Goal: Task Accomplishment & Management: Use online tool/utility

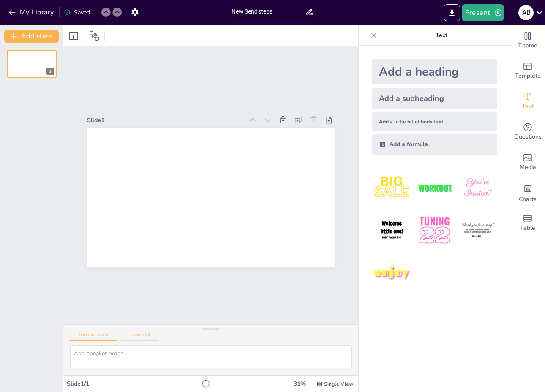
click at [136, 340] on button "Transcript" at bounding box center [140, 336] width 38 height 9
click at [34, 14] on button "My Library" at bounding box center [31, 12] width 51 height 14
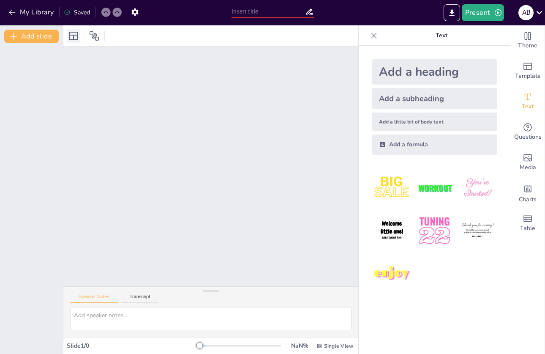
click at [76, 41] on icon at bounding box center [73, 36] width 10 height 10
click at [494, 13] on icon "button" at bounding box center [498, 12] width 8 height 8
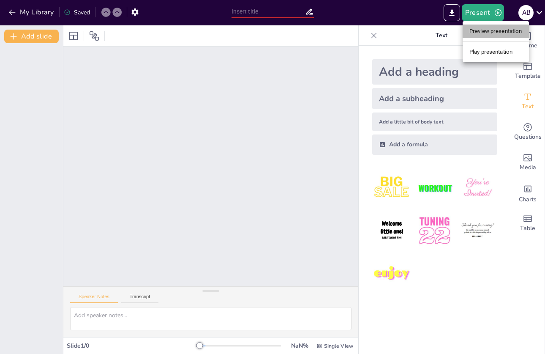
click at [487, 29] on li "Preview presentation" at bounding box center [496, 32] width 66 height 14
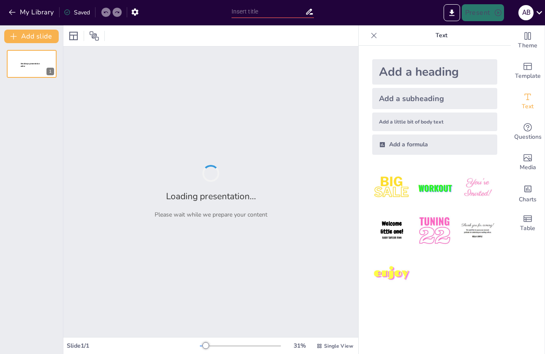
type input "Marktpotenzial und Herausforderungen in der musikalischen Früherziehung"
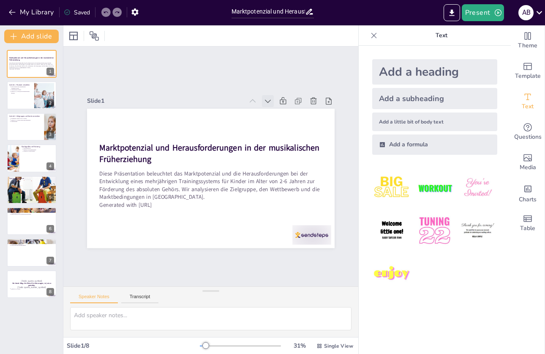
click at [174, 237] on icon at bounding box center [168, 242] width 10 height 10
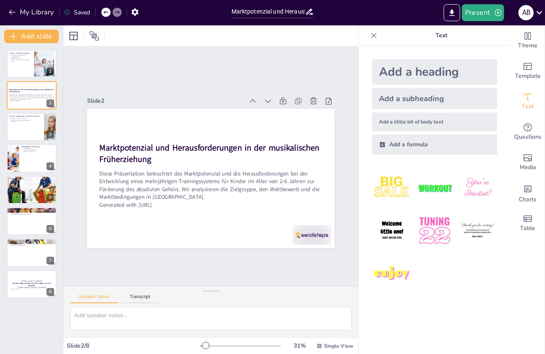
click at [291, 150] on icon at bounding box center [297, 156] width 12 height 12
click at [282, 204] on icon at bounding box center [287, 209] width 10 height 10
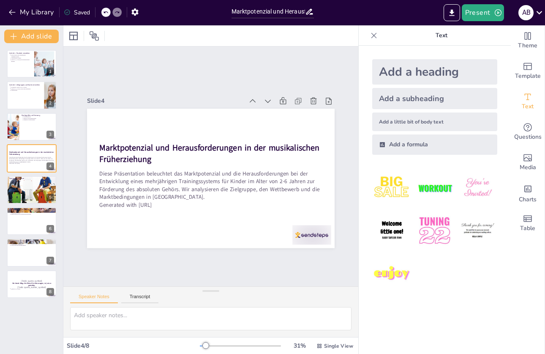
click at [291, 150] on icon at bounding box center [297, 156] width 12 height 12
click at [0, 0] on icon at bounding box center [0, 0] width 0 height 0
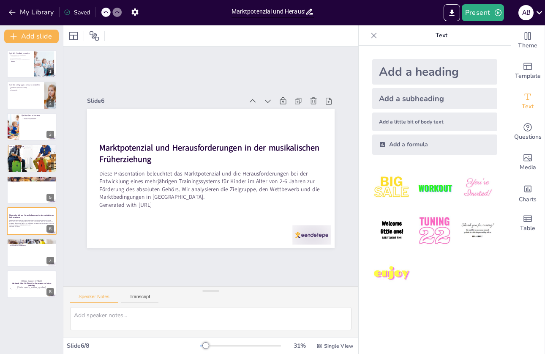
click at [287, 132] on icon at bounding box center [292, 137] width 11 height 11
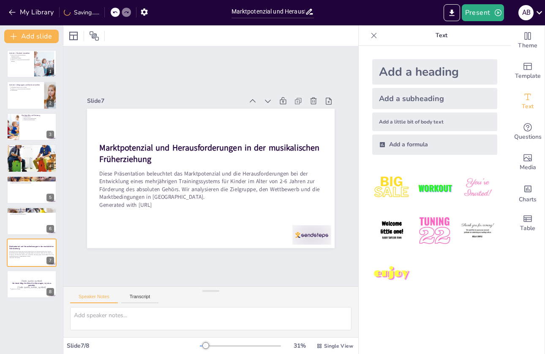
click at [282, 204] on icon at bounding box center [287, 209] width 10 height 10
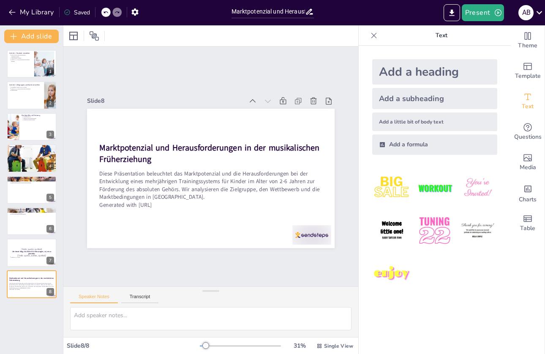
click at [287, 132] on icon at bounding box center [292, 137] width 11 height 11
click at [455, 8] on icon "Export to PowerPoint" at bounding box center [451, 12] width 9 height 9
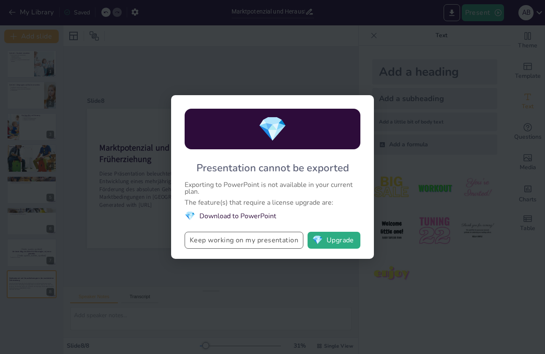
click at [280, 244] on button "Keep working on my presentation" at bounding box center [244, 240] width 119 height 17
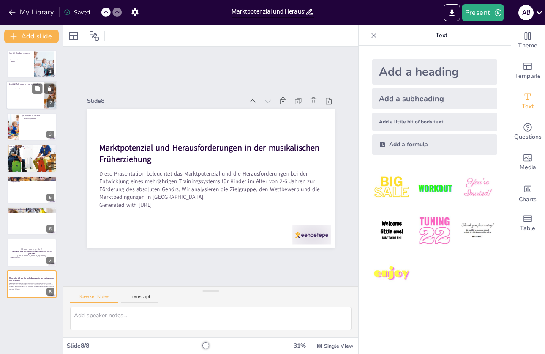
click at [22, 81] on div "Schritt 2: Zielgruppe und Markt verstehen Zielgruppe: Kinder von 2-6 Jahren Kun…" at bounding box center [31, 81] width 51 height 0
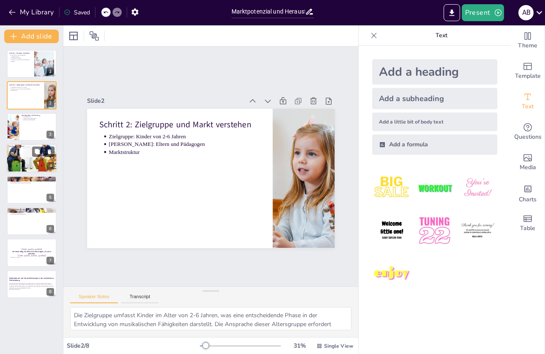
click at [32, 159] on div at bounding box center [31, 158] width 51 height 47
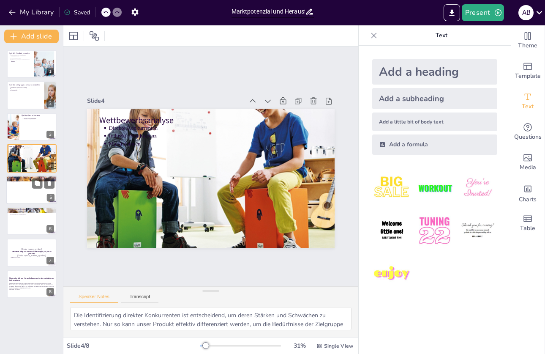
click at [30, 192] on div at bounding box center [31, 189] width 51 height 29
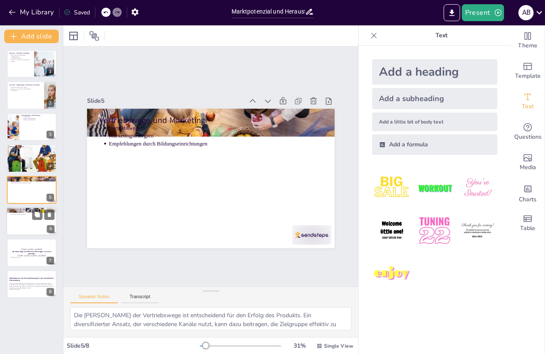
click at [30, 212] on p "Aufbau einer Community" at bounding box center [33, 213] width 44 height 2
type textarea "Die Erstellung eines Minimalprodukts ist ein wichtiger erster Schritt, um Feedb…"
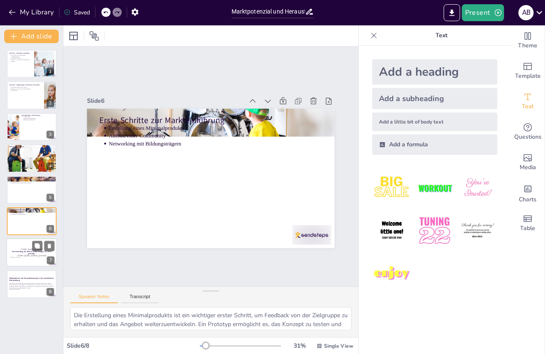
click at [29, 249] on p "[Todo: quote_symbol]" at bounding box center [32, 250] width 46 height 4
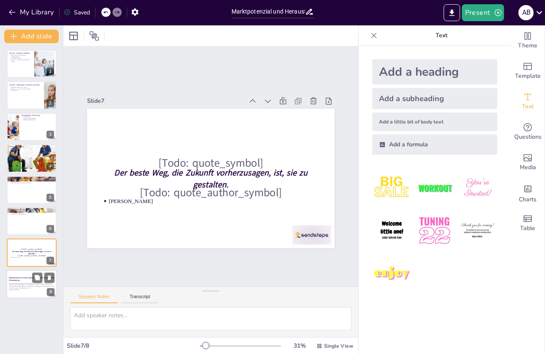
click at [25, 283] on p "Diese Präsentation beleuchtet das Marktpotenzial und die Herausforderungen bei …" at bounding box center [32, 285] width 46 height 6
